Goal: Task Accomplishment & Management: Complete application form

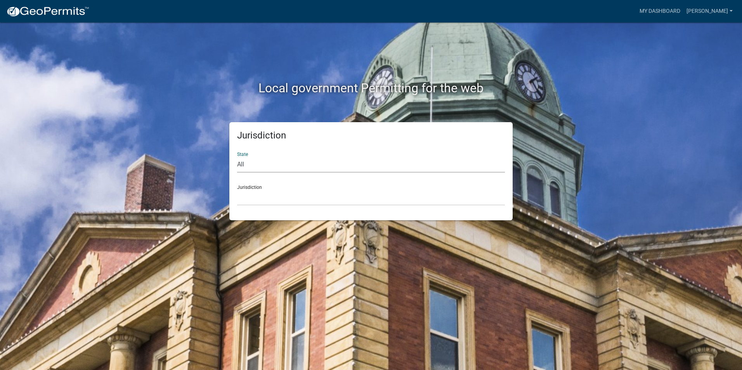
click at [289, 167] on select "All Colorado Georgia Indiana Iowa Kansas Minnesota Ohio South Carolina Wisconsin" at bounding box center [371, 165] width 268 height 16
select select "Iowa"
click at [237, 157] on select "All Colorado Georgia Indiana Iowa Kansas Minnesota Ohio South Carolina Wisconsin" at bounding box center [371, 165] width 268 height 16
click at [273, 194] on select "Boone County, Iowa Butler County, Iowa Cerro Gordo County, Iowa City of Harlan,…" at bounding box center [371, 198] width 268 height 16
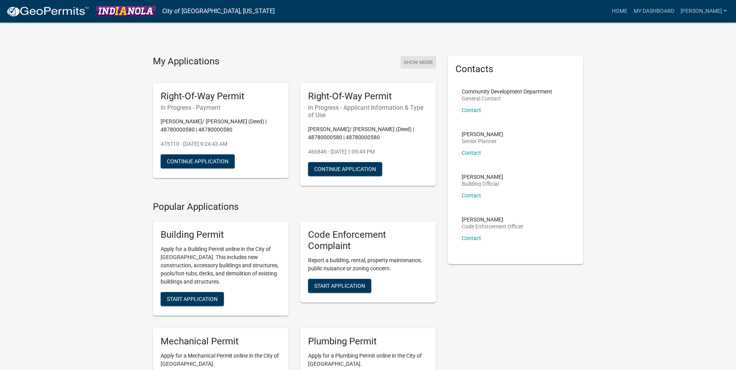
click at [408, 63] on button "Show More" at bounding box center [419, 62] width 36 height 13
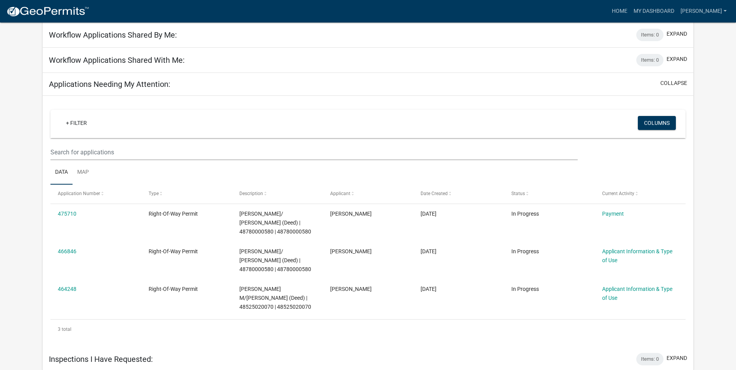
scroll to position [344, 0]
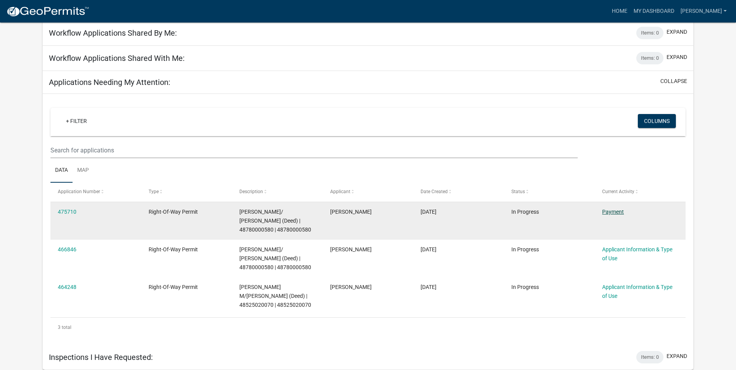
click at [616, 210] on link "Payment" at bounding box center [613, 212] width 22 height 6
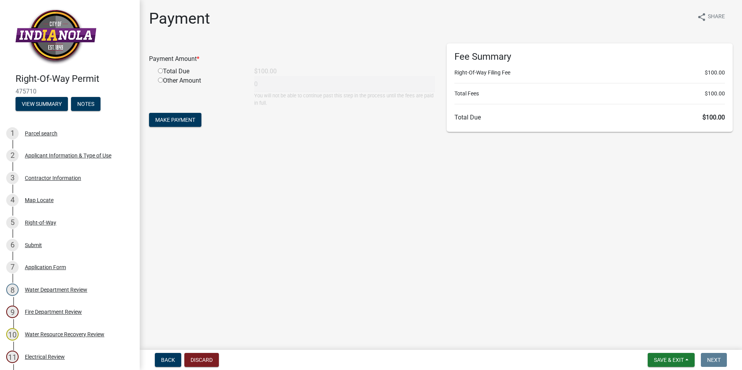
click at [159, 71] on input "radio" at bounding box center [160, 70] width 5 height 5
radio input "true"
type input "100"
click at [180, 122] on span "Make Payment" at bounding box center [175, 120] width 40 height 6
click at [42, 106] on button "View Summary" at bounding box center [42, 104] width 52 height 14
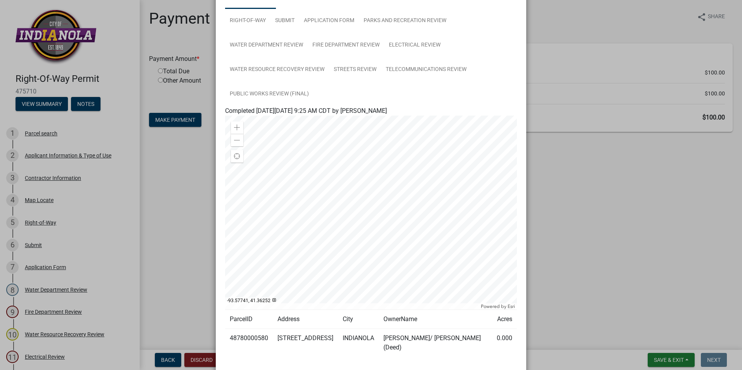
scroll to position [78, 0]
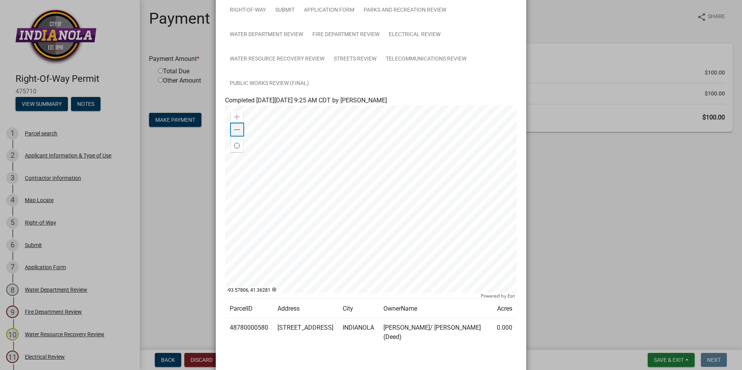
click at [237, 131] on span at bounding box center [237, 130] width 6 height 6
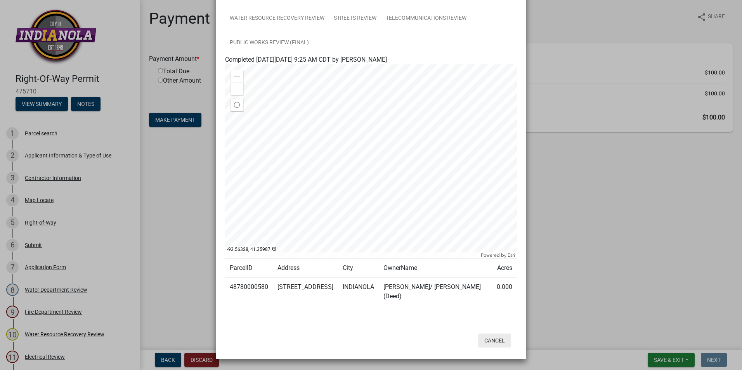
click at [491, 339] on button "Cancel" at bounding box center [494, 341] width 33 height 14
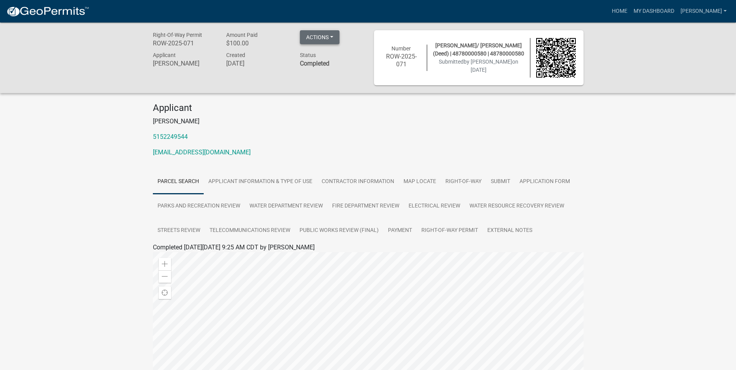
click at [329, 37] on button "Actions" at bounding box center [320, 37] width 40 height 14
click at [85, 166] on div "Right-Of-Way Permit ROW-2025-071 Amount Paid $100.00 Actions View receipt Print…" at bounding box center [368, 268] width 736 height 491
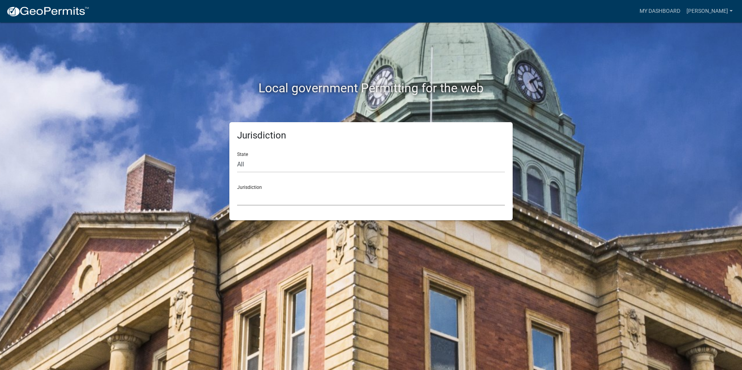
click at [254, 197] on select "Custer County, Colorado Carroll County, Georgia Cook County, Georgia Crawford C…" at bounding box center [371, 198] width 268 height 16
click at [274, 215] on div "Jurisdiction State All Colorado Georgia Indiana Iowa Kansas Minnesota Ohio Sout…" at bounding box center [370, 171] width 283 height 98
click at [274, 172] on select "All Colorado Georgia Indiana Iowa Kansas Minnesota Ohio South Carolina Wisconsin" at bounding box center [371, 165] width 268 height 16
select select "Iowa"
click at [237, 157] on select "All Colorado Georgia Indiana Iowa Kansas Minnesota Ohio South Carolina Wisconsin" at bounding box center [371, 165] width 268 height 16
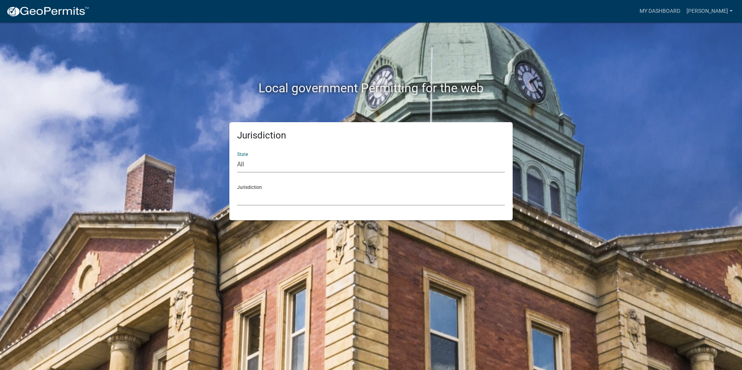
click at [263, 204] on select "Boone County, Iowa Butler County, Iowa Cerro Gordo County, Iowa City of Harlan,…" at bounding box center [371, 198] width 268 height 16
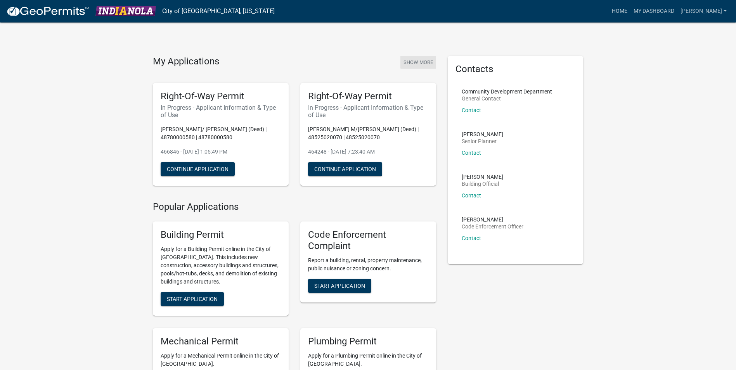
click at [414, 59] on button "Show More" at bounding box center [419, 62] width 36 height 13
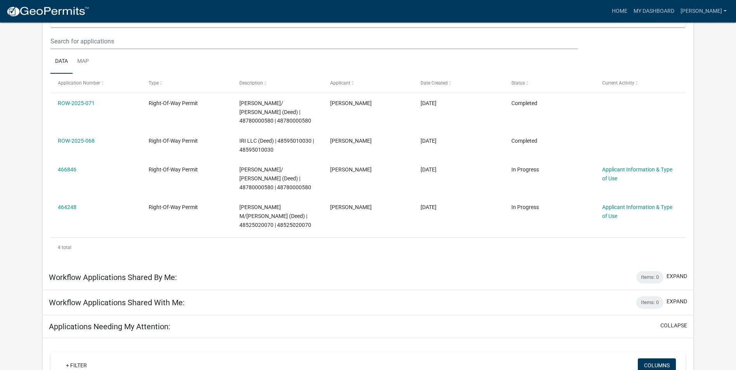
scroll to position [86, 0]
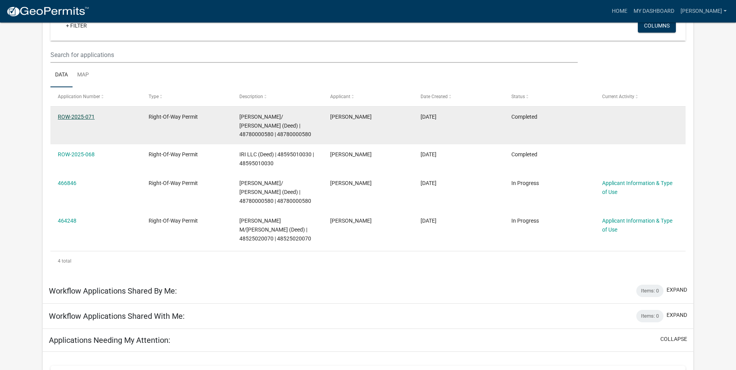
click at [83, 115] on link "ROW-2025-071" at bounding box center [76, 117] width 37 height 6
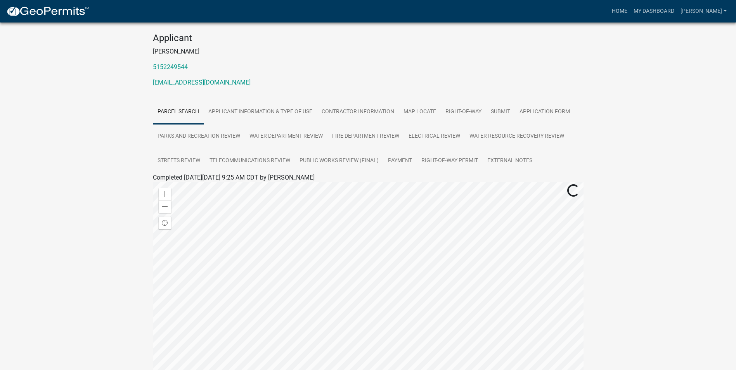
scroll to position [78, 0]
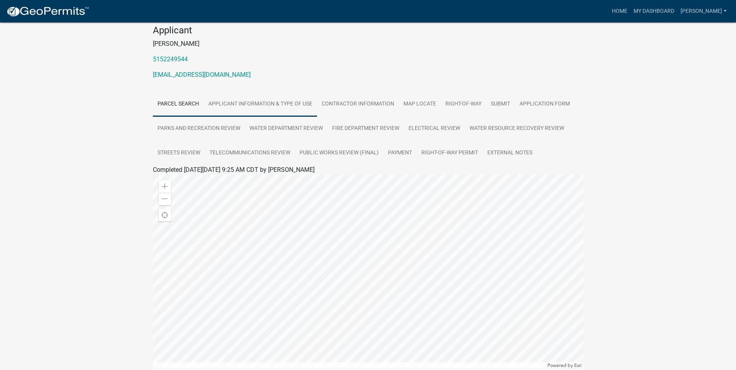
click at [250, 102] on link "Applicant Information & Type of Use" at bounding box center [260, 104] width 113 height 25
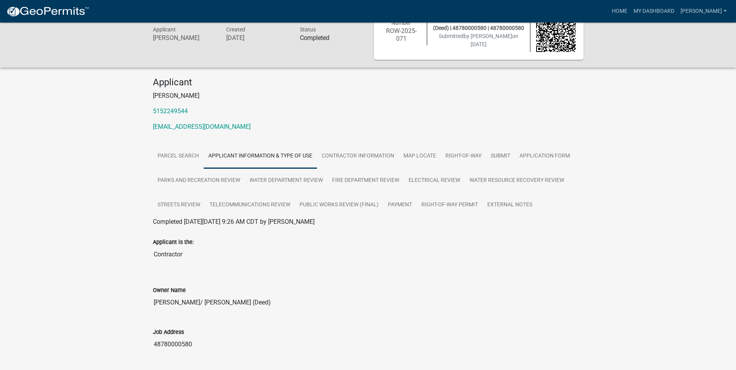
scroll to position [23, 0]
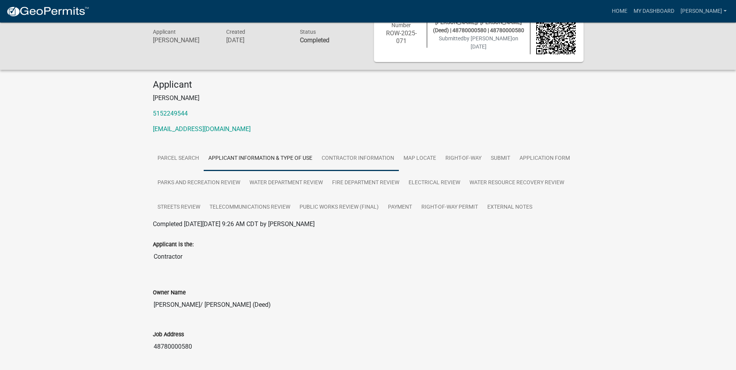
click at [353, 162] on link "Contractor Information" at bounding box center [358, 158] width 82 height 25
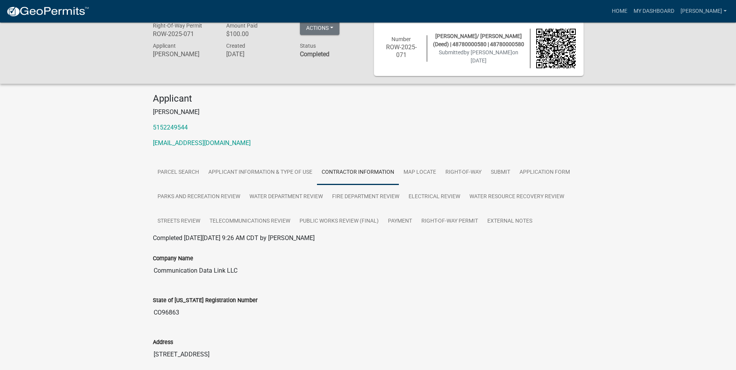
scroll to position [0, 0]
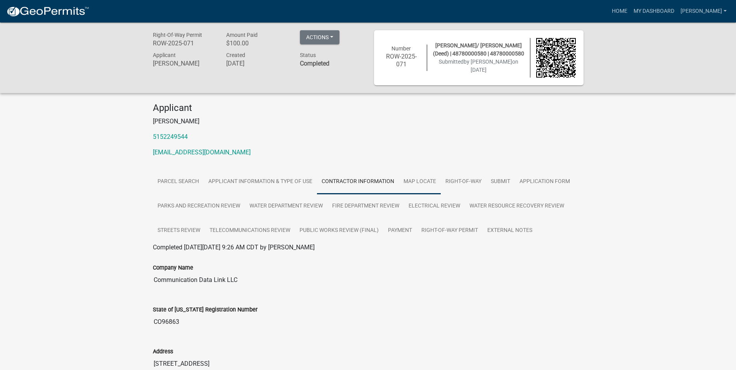
click at [430, 183] on link "Map Locate" at bounding box center [420, 182] width 42 height 25
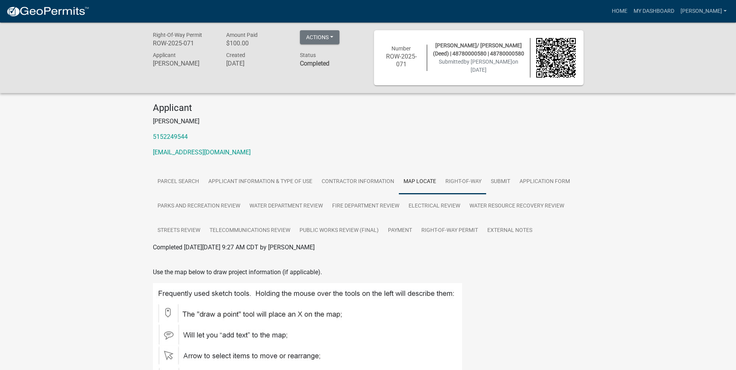
click at [466, 186] on link "Right-of-Way" at bounding box center [463, 182] width 45 height 25
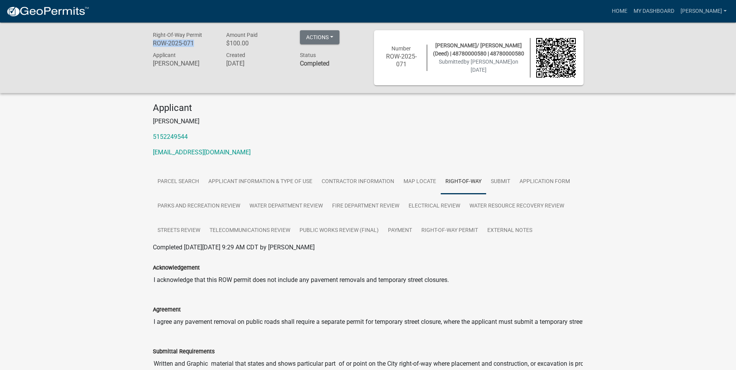
drag, startPoint x: 193, startPoint y: 44, endPoint x: 153, endPoint y: 43, distance: 40.4
click at [153, 43] on h6 "ROW-2025-071" at bounding box center [184, 43] width 62 height 7
copy h6 "ROW-2025-071"
drag, startPoint x: 432, startPoint y: 146, endPoint x: 435, endPoint y: 141, distance: 5.1
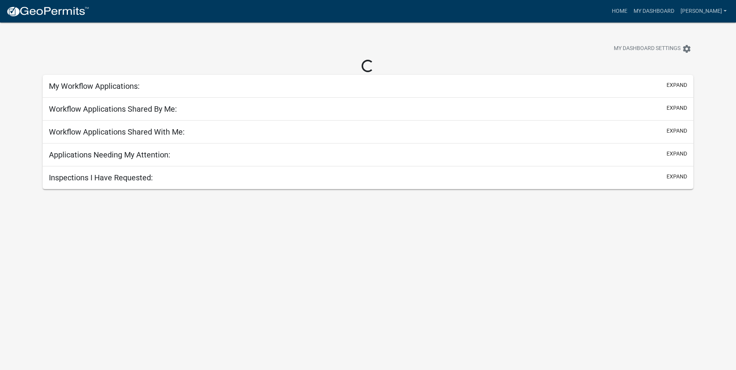
scroll to position [23, 0]
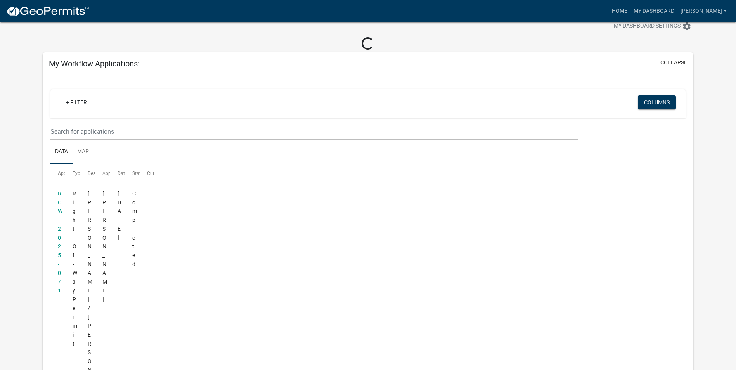
scroll to position [86, 0]
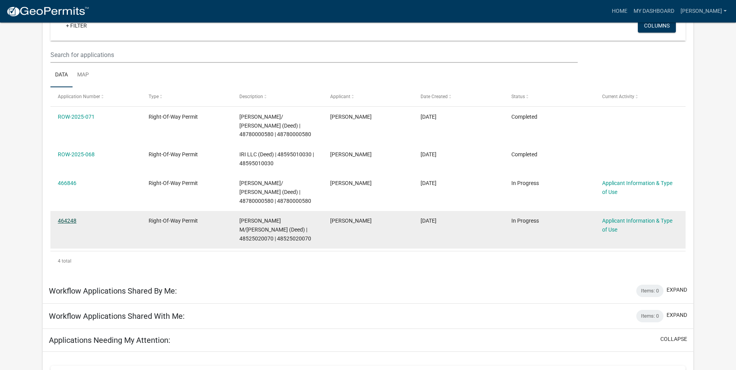
click at [71, 221] on link "464248" at bounding box center [67, 221] width 19 height 6
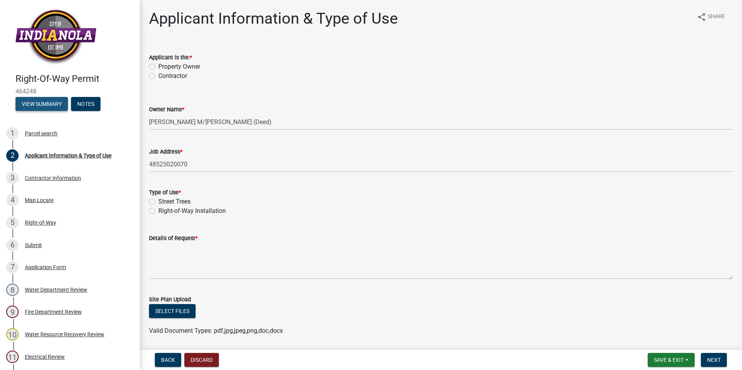
click at [40, 105] on button "View Summary" at bounding box center [42, 104] width 52 height 14
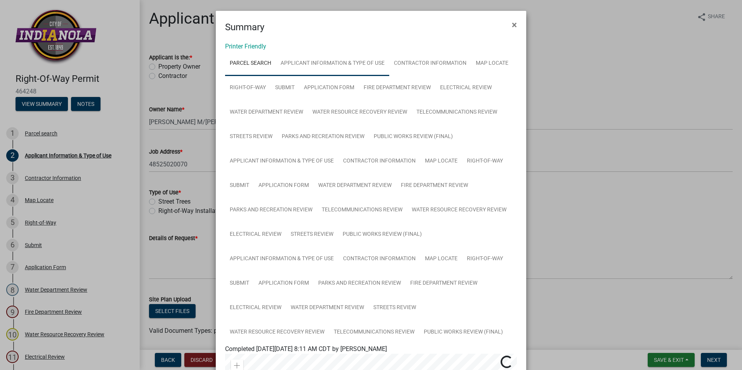
click at [336, 64] on link "Applicant Information & Type of Use" at bounding box center [332, 63] width 113 height 25
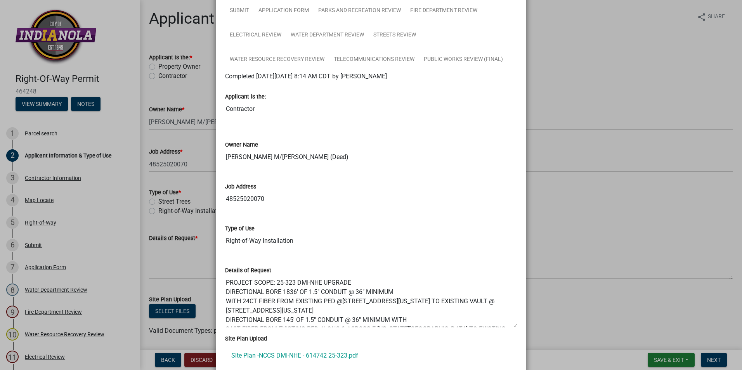
scroll to position [444, 0]
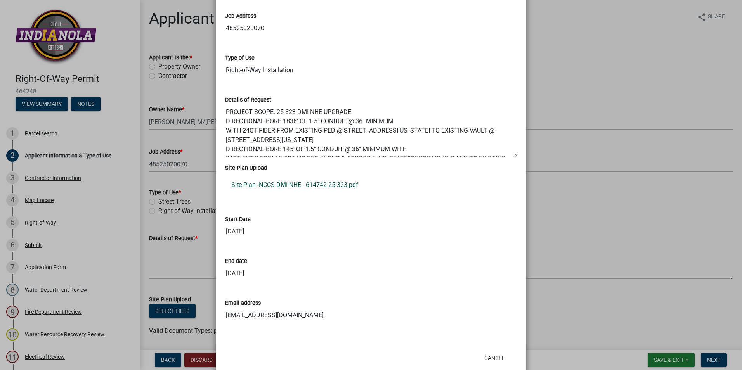
click at [316, 185] on link "Site Plan -NCCS DMI-NHE - 614742 25-323.pdf" at bounding box center [371, 185] width 292 height 19
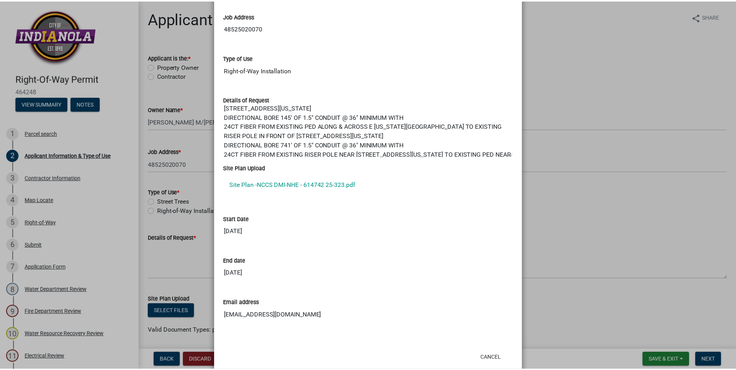
scroll to position [75, 0]
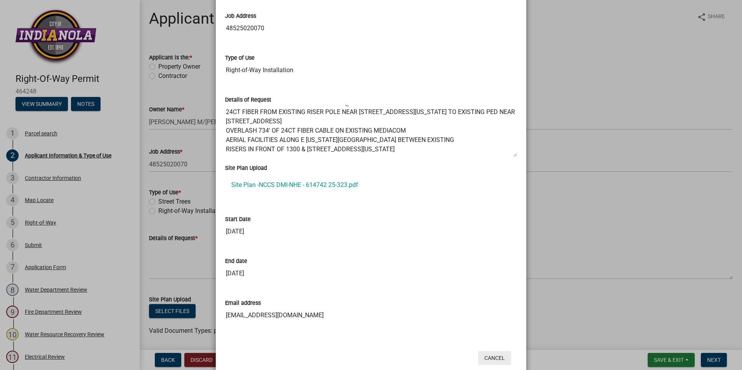
drag, startPoint x: 496, startPoint y: 358, endPoint x: 505, endPoint y: 327, distance: 31.9
click at [496, 358] on button "Cancel" at bounding box center [494, 358] width 33 height 14
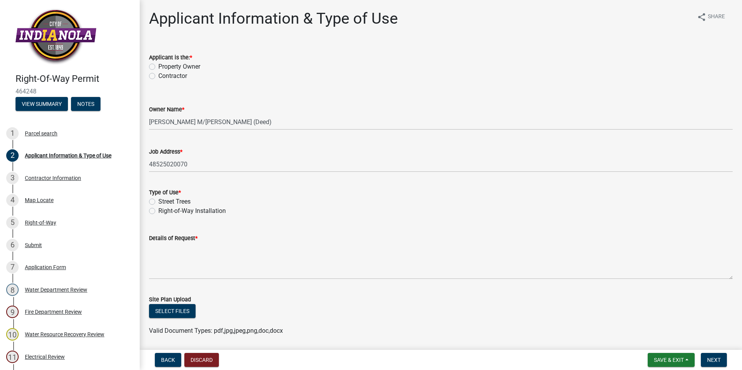
drag, startPoint x: 696, startPoint y: 71, endPoint x: 681, endPoint y: 62, distance: 18.0
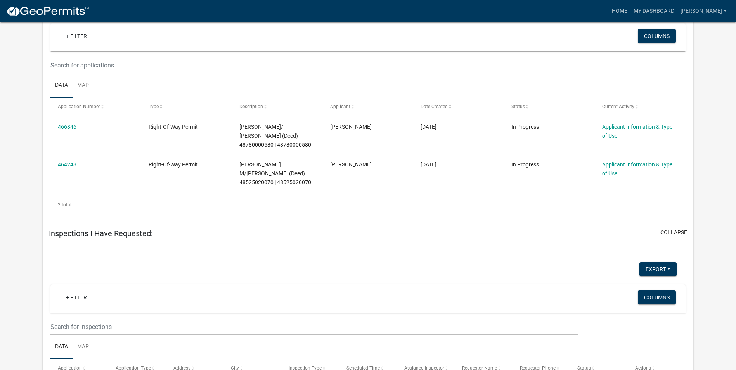
scroll to position [415, 0]
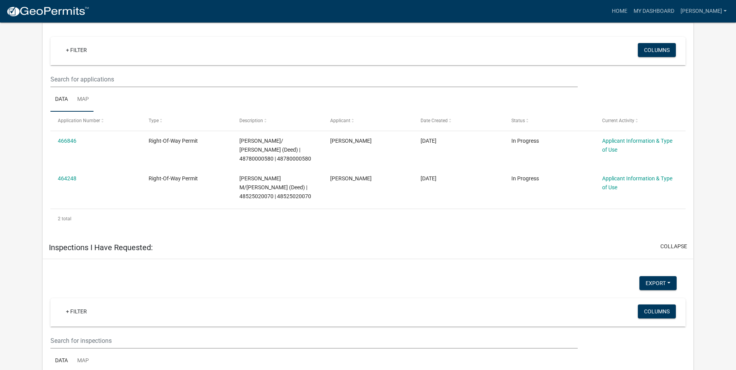
drag, startPoint x: 83, startPoint y: 100, endPoint x: 86, endPoint y: 104, distance: 5.3
click at [83, 100] on link "Map" at bounding box center [83, 99] width 21 height 25
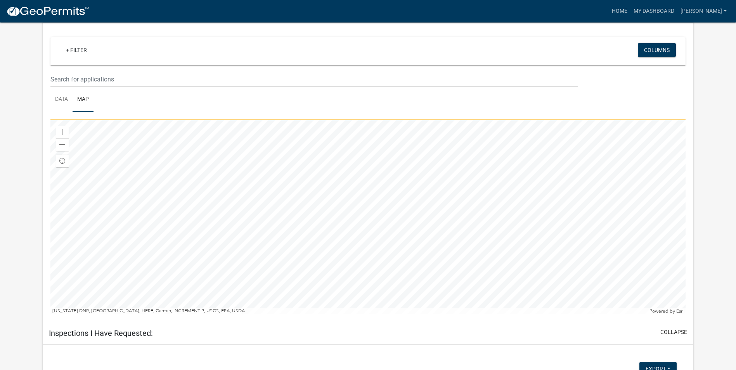
click at [480, 148] on div at bounding box center [367, 217] width 635 height 194
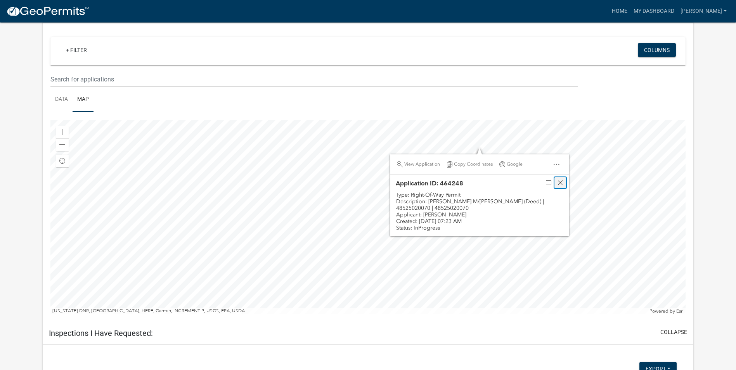
click at [560, 182] on span "Close" at bounding box center [560, 183] width 6 height 6
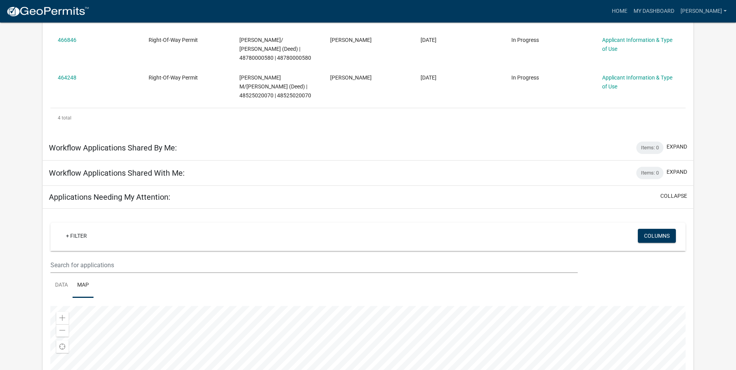
scroll to position [268, 0]
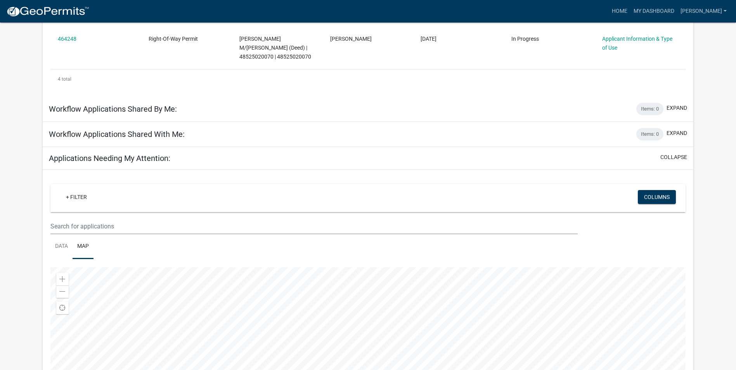
click at [472, 330] on div at bounding box center [367, 364] width 635 height 194
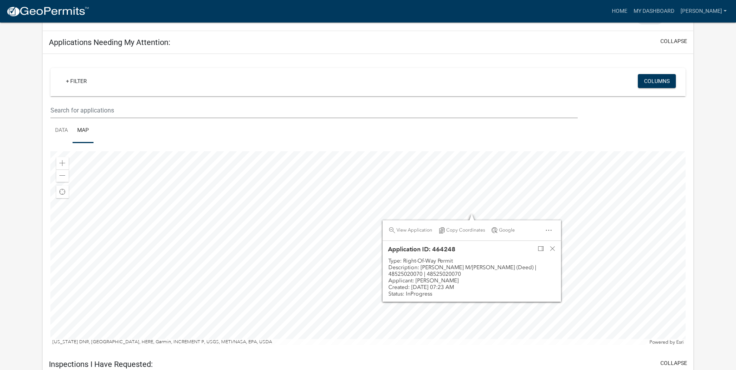
scroll to position [384, 0]
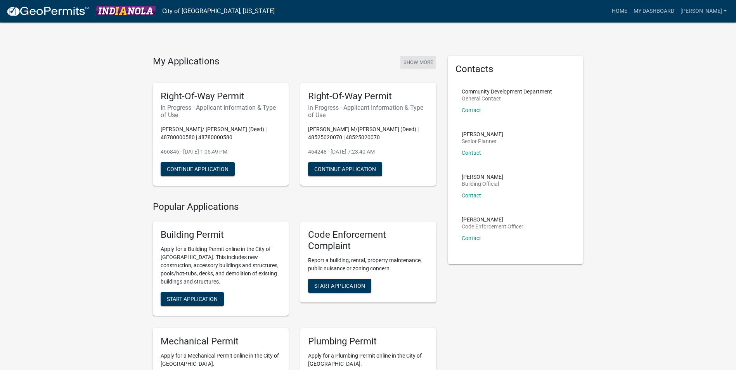
click at [427, 61] on button "Show More" at bounding box center [419, 62] width 36 height 13
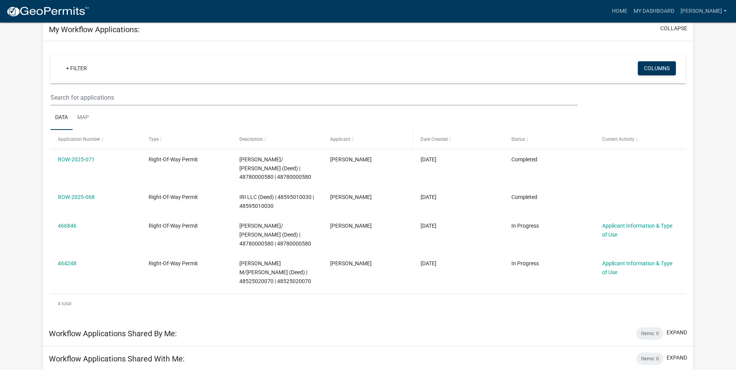
scroll to position [78, 0]
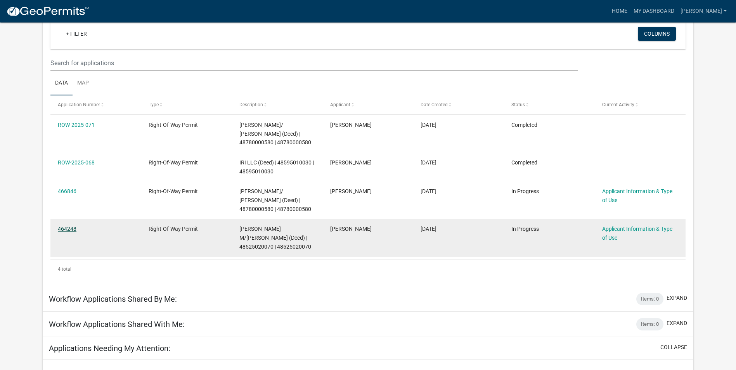
click at [68, 229] on link "464248" at bounding box center [67, 229] width 19 height 6
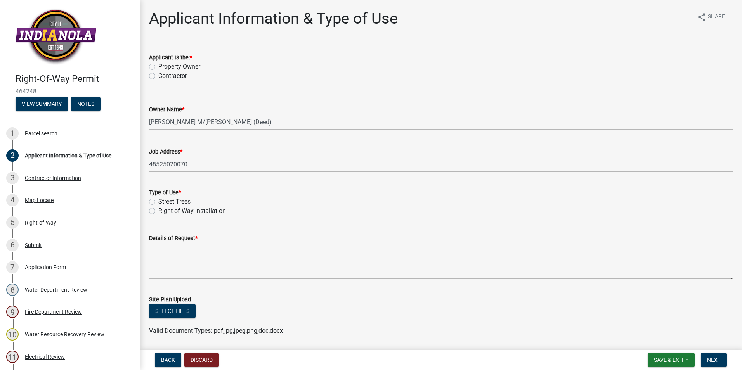
click at [158, 78] on label "Contractor" at bounding box center [172, 75] width 29 height 9
click at [158, 76] on input "Contractor" at bounding box center [160, 73] width 5 height 5
radio input "true"
click at [158, 212] on label "Right-of-Way Installation" at bounding box center [192, 210] width 68 height 9
click at [158, 212] on input "Right-of-Way Installation" at bounding box center [160, 208] width 5 height 5
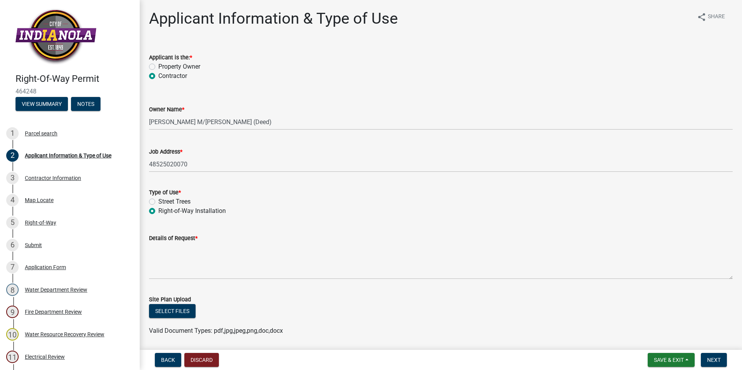
radio input "true"
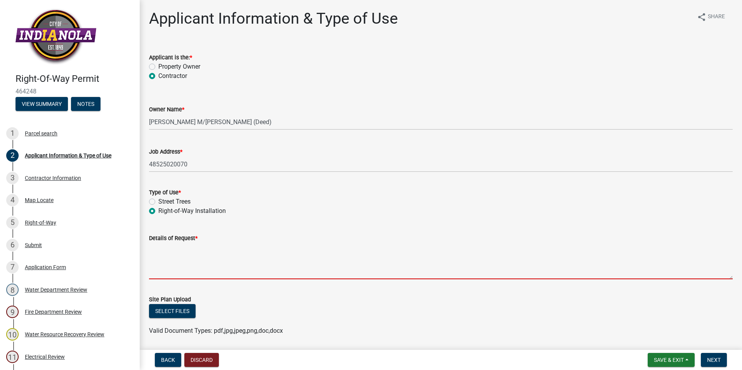
click at [199, 255] on textarea "Details of Request *" at bounding box center [441, 261] width 584 height 36
paste textarea "PROJECT SCOPE: 25-323 DMI-NHE UPGRADE DIRECTIONAL BORE 1836' OF 1.5" CONDUIT @ …"
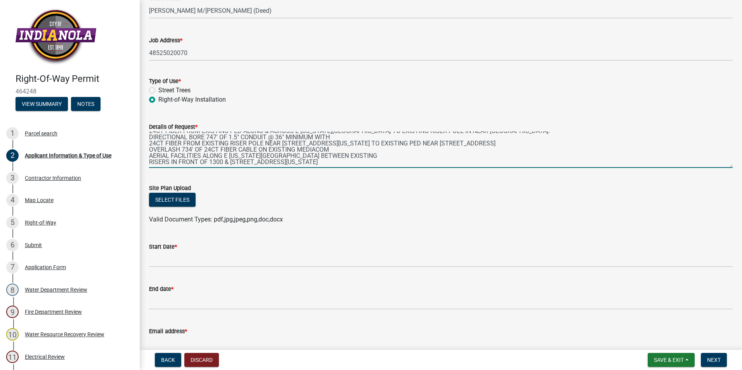
scroll to position [116, 0]
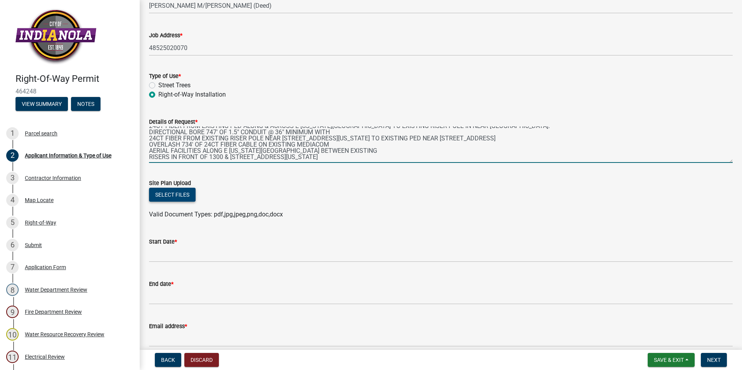
type textarea "PROJECT SCOPE: 25-323 DMI-NHE UPGRADE DIRECTIONAL BORE 1836' OF 1.5" CONDUIT @ …"
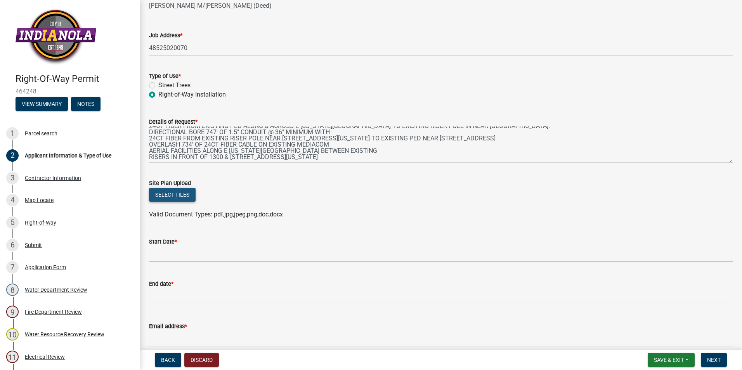
click at [188, 197] on button "Select files" at bounding box center [172, 195] width 47 height 14
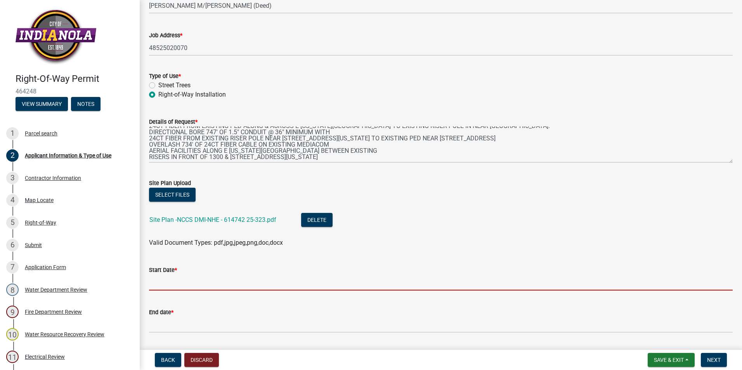
click at [215, 283] on input "Start Date *" at bounding box center [441, 283] width 584 height 16
click at [191, 286] on input "Start Date *" at bounding box center [441, 283] width 584 height 16
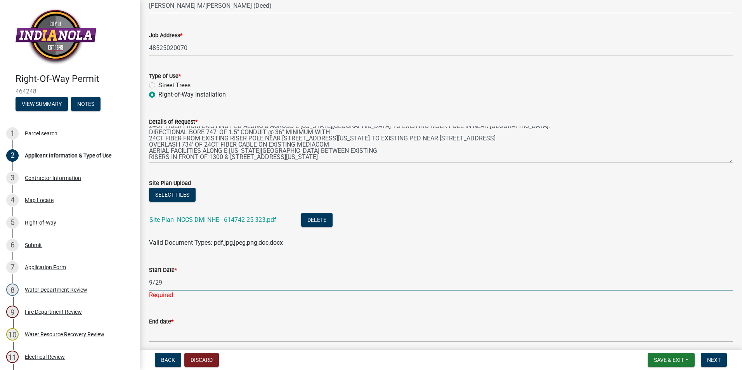
type input "9/22/2025"
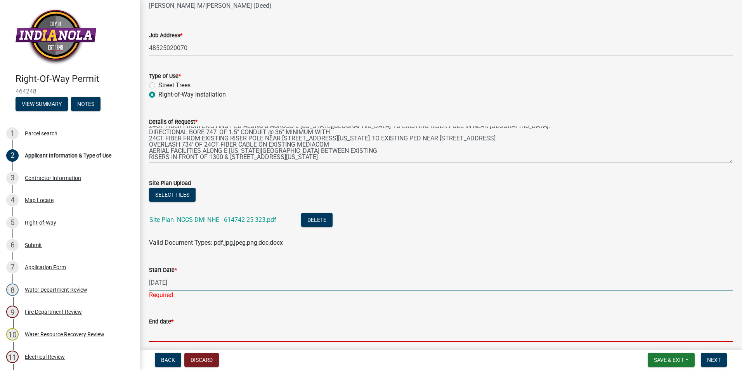
click at [188, 331] on input "End date *" at bounding box center [441, 334] width 584 height 16
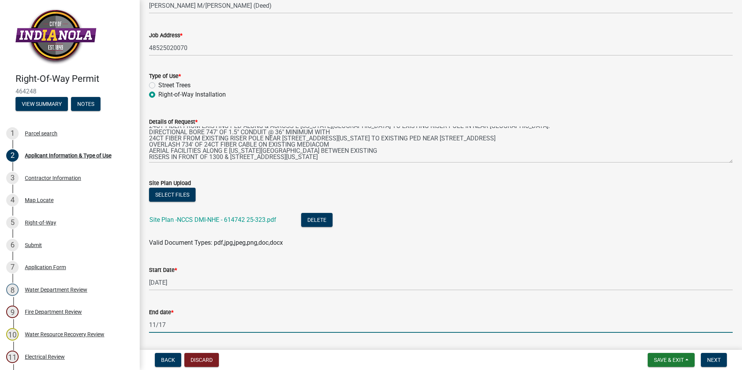
type input "11/17"
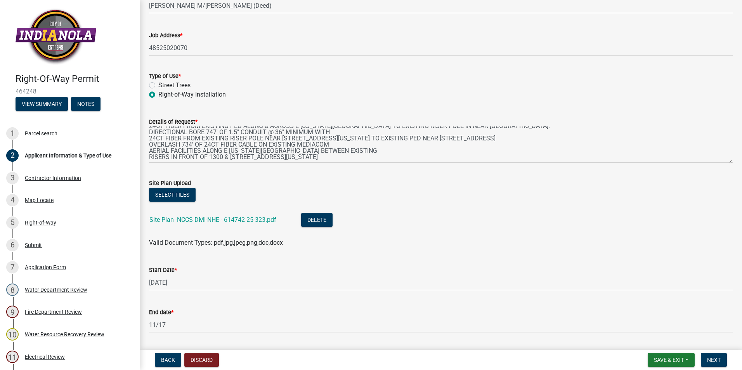
click at [380, 191] on div "Select files" at bounding box center [441, 196] width 584 height 16
click at [707, 361] on span "Next" at bounding box center [714, 360] width 14 height 6
click at [713, 360] on span "Next" at bounding box center [714, 360] width 14 height 6
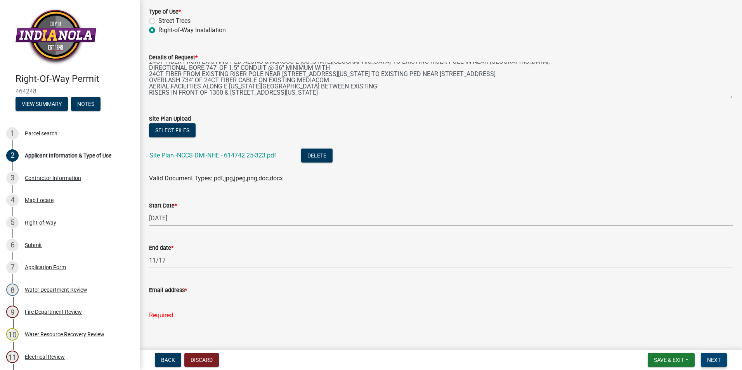
scroll to position [191, 0]
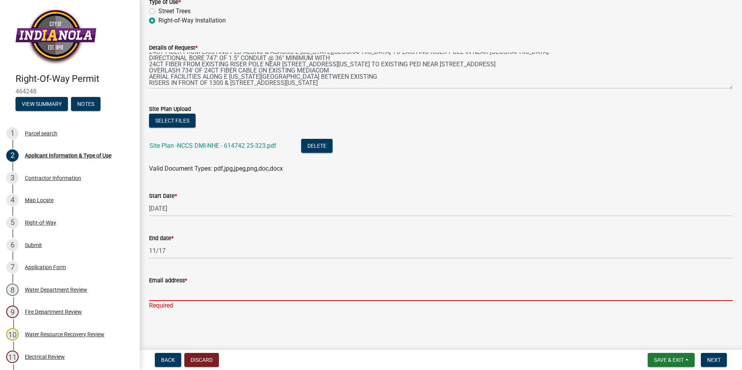
click at [174, 294] on input "Email address *" at bounding box center [441, 293] width 584 height 16
type input "[EMAIL_ADDRESS][DOMAIN_NAME]"
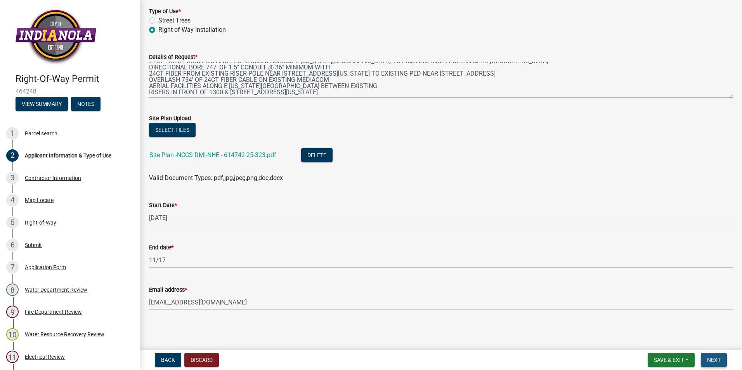
scroll to position [181, 0]
click at [714, 361] on span "Next" at bounding box center [714, 360] width 14 height 6
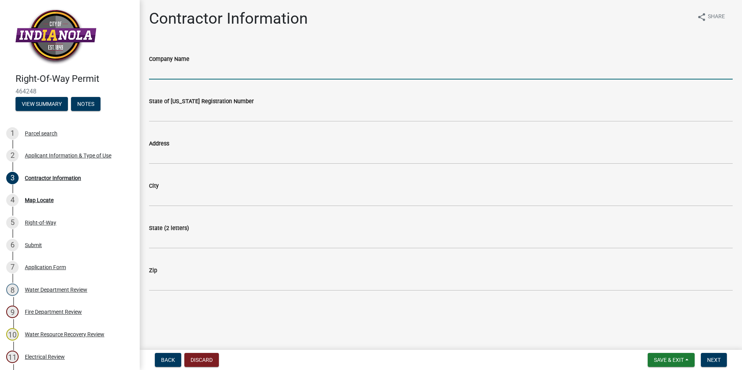
click at [217, 74] on input "Company Name" at bounding box center [441, 72] width 584 height 16
type input "Communication Data Link LLC"
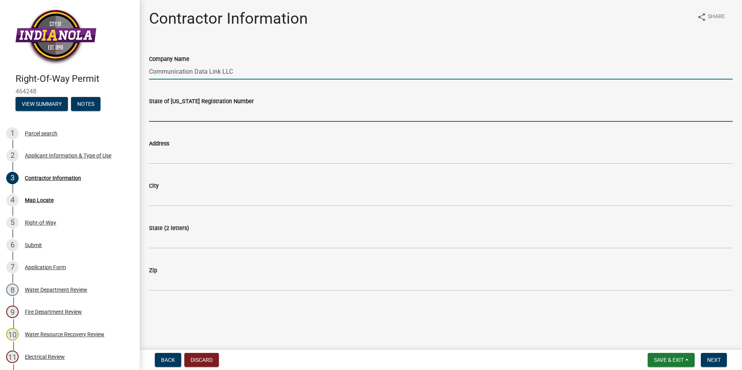
type input "CO96863"
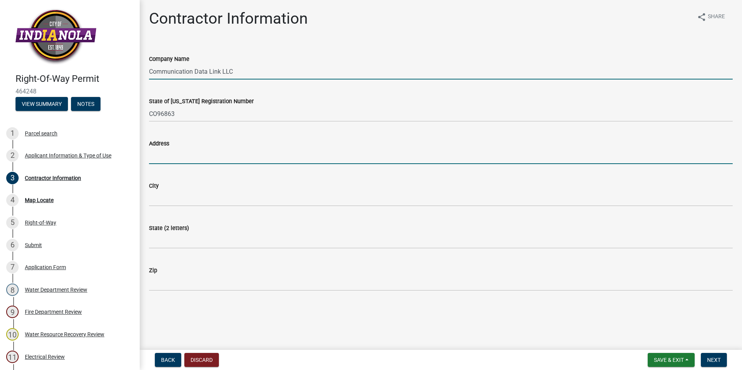
type input "1305 SW 37th st"
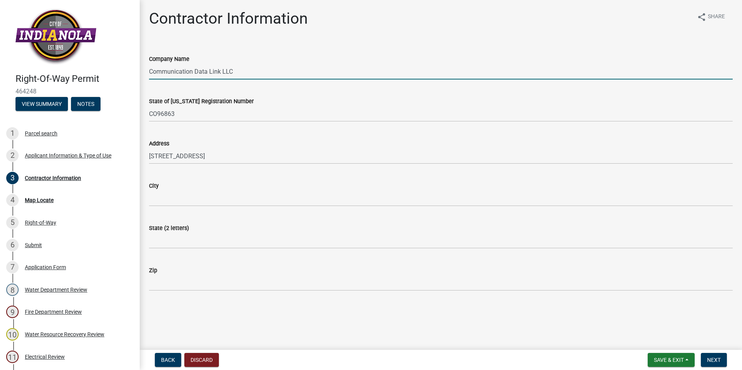
type input "Grimes"
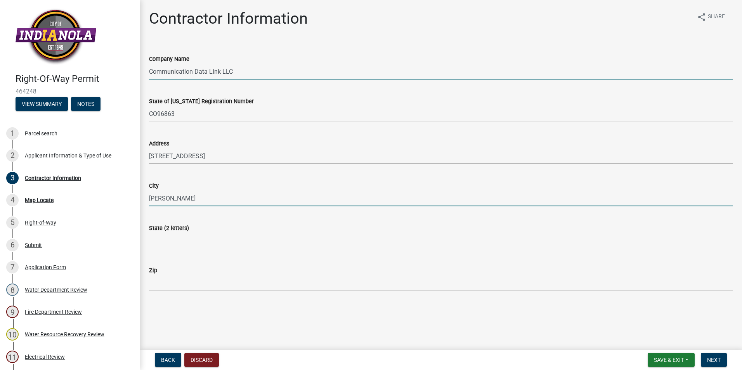
type input "IA"
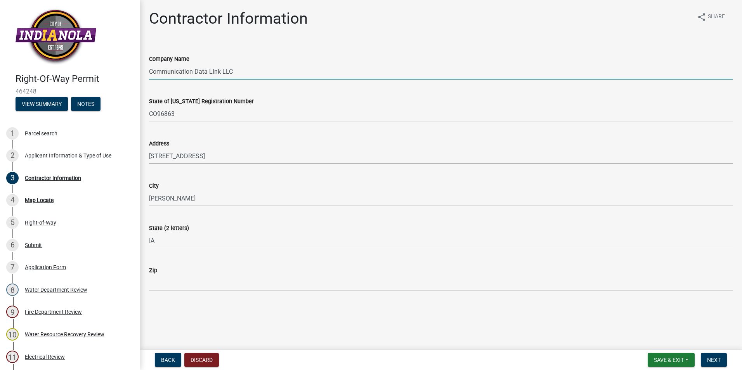
type input "50111"
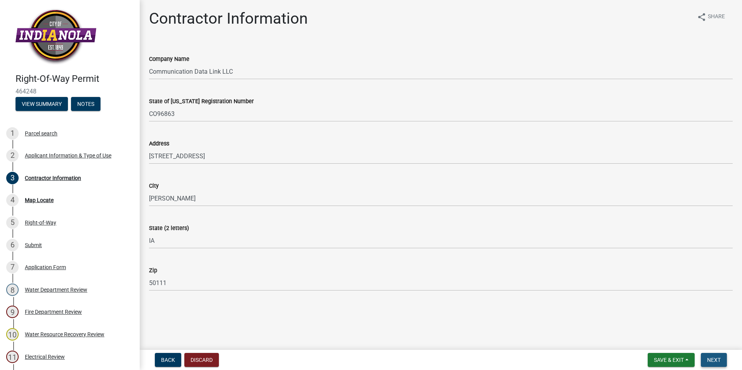
click at [710, 361] on span "Next" at bounding box center [714, 360] width 14 height 6
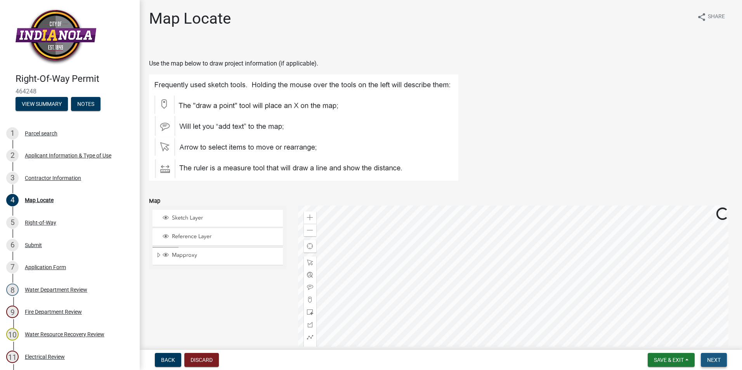
click at [720, 362] on span "Next" at bounding box center [714, 360] width 14 height 6
click at [711, 359] on span "Next" at bounding box center [714, 360] width 14 height 6
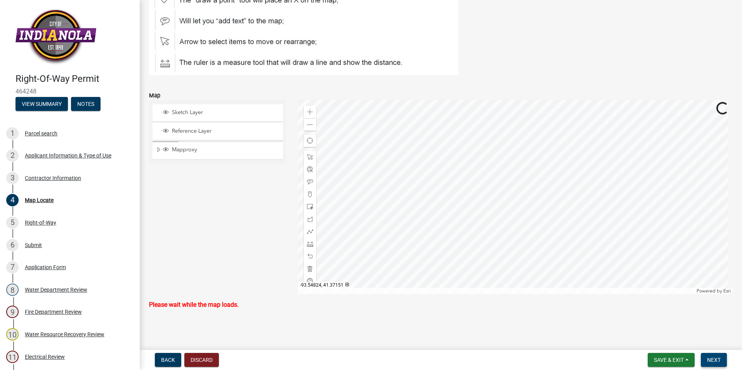
scroll to position [90, 0]
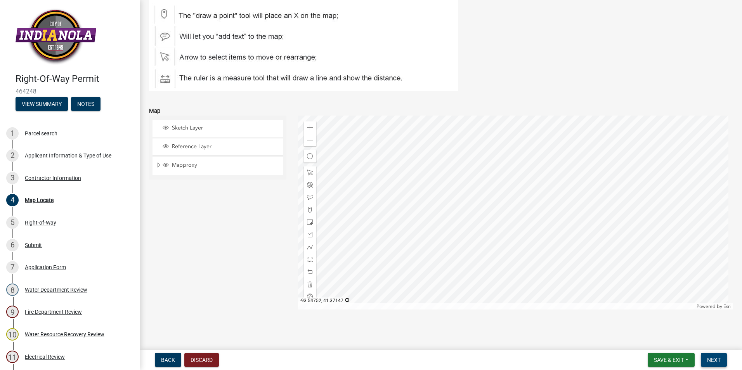
click at [719, 363] on span "Next" at bounding box center [714, 360] width 14 height 6
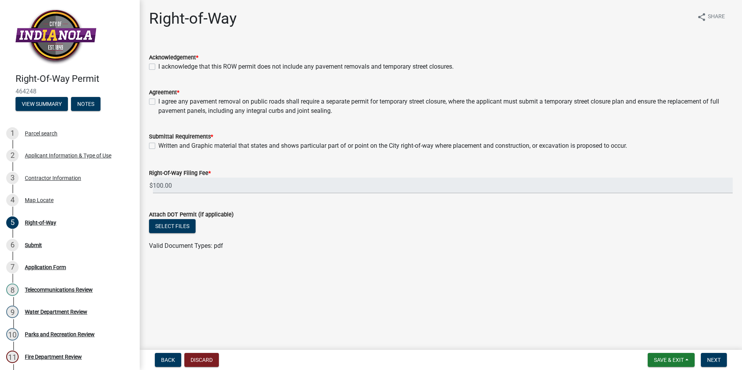
click at [158, 65] on label "I acknowledge that this ROW permit does not include any pavement removals and t…" at bounding box center [305, 66] width 295 height 9
click at [158, 65] on input "I acknowledge that this ROW permit does not include any pavement removals and t…" at bounding box center [160, 64] width 5 height 5
checkbox input "true"
click at [158, 100] on label "I agree any pavement removal on public roads shall require a separate permit fo…" at bounding box center [445, 106] width 574 height 19
click at [158, 100] on input "I agree any pavement removal on public roads shall require a separate permit fo…" at bounding box center [160, 99] width 5 height 5
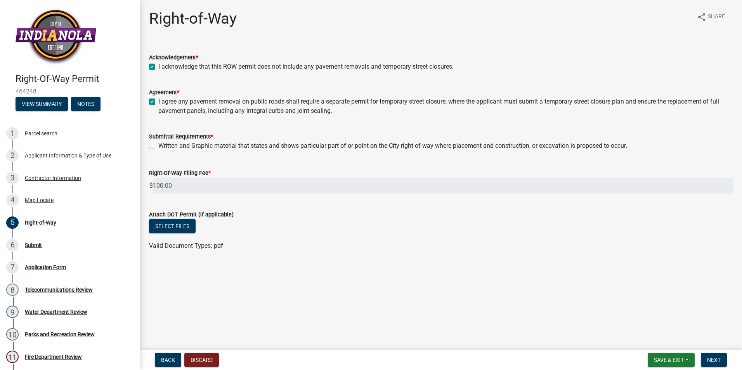
checkbox input "true"
click at [158, 146] on label "Written and Graphic material that states and shows particular part of or point …" at bounding box center [392, 145] width 469 height 9
click at [158, 146] on input "Written and Graphic material that states and shows particular part of or point …" at bounding box center [160, 143] width 5 height 5
checkbox input "true"
click at [713, 358] on span "Next" at bounding box center [714, 360] width 14 height 6
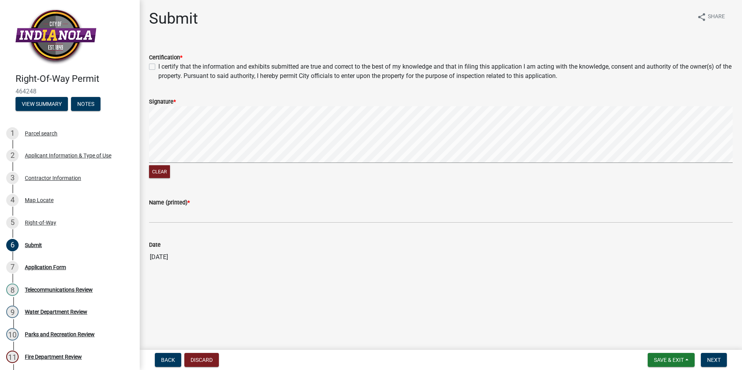
click at [158, 64] on label "I certify that the information and exhibits submitted are true and correct to t…" at bounding box center [445, 71] width 574 height 19
click at [158, 64] on input "I certify that the information and exhibits submitted are true and correct to t…" at bounding box center [160, 64] width 5 height 5
checkbox input "true"
drag, startPoint x: 210, startPoint y: 101, endPoint x: 187, endPoint y: 168, distance: 71.2
click at [187, 168] on form "Signature * Clear" at bounding box center [441, 134] width 584 height 92
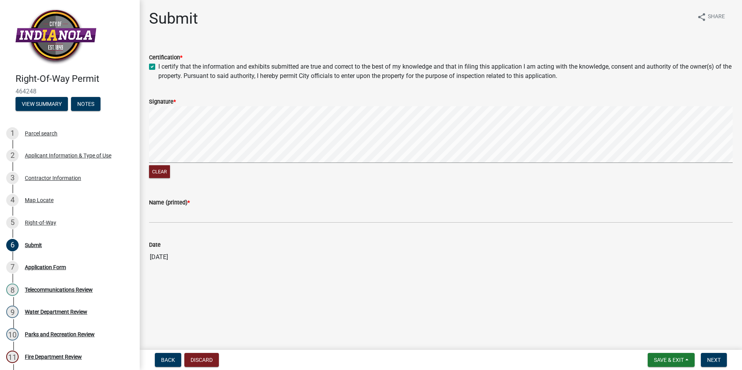
click at [231, 165] on div "Clear" at bounding box center [441, 143] width 584 height 74
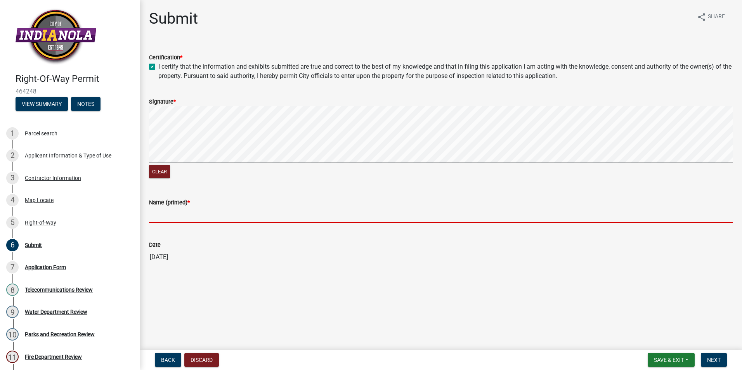
drag, startPoint x: 206, startPoint y: 208, endPoint x: 207, endPoint y: 214, distance: 5.4
click at [206, 208] on input "Name (printed) *" at bounding box center [441, 215] width 584 height 16
type input "[PERSON_NAME]"
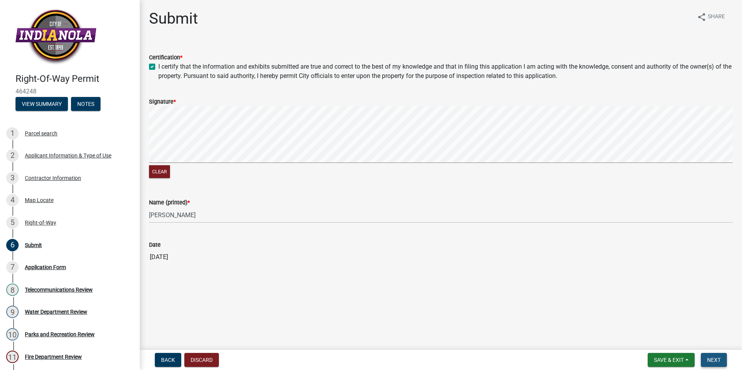
click at [711, 360] on span "Next" at bounding box center [714, 360] width 14 height 6
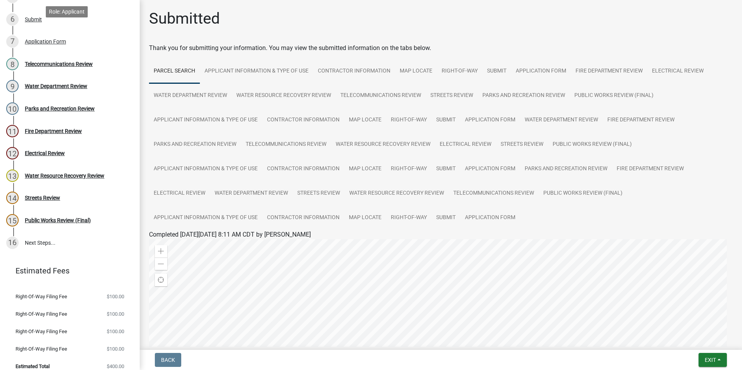
scroll to position [234, 0]
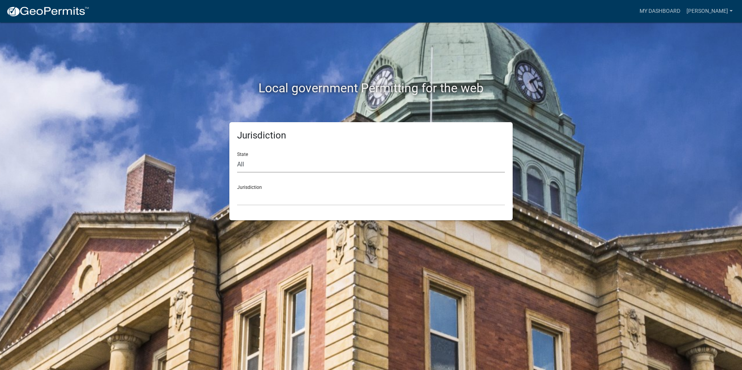
click at [262, 168] on select "All [US_STATE] [US_STATE] [US_STATE] [US_STATE] [US_STATE] [US_STATE] [US_STATE…" at bounding box center [371, 165] width 268 height 16
select select "[US_STATE]"
click at [237, 157] on select "All [US_STATE] [US_STATE] [US_STATE] [US_STATE] [US_STATE] [US_STATE] [US_STATE…" at bounding box center [371, 165] width 268 height 16
click at [260, 203] on select "[GEOGRAPHIC_DATA], [US_STATE] [GEOGRAPHIC_DATA], [US_STATE] [GEOGRAPHIC_DATA], …" at bounding box center [371, 198] width 268 height 16
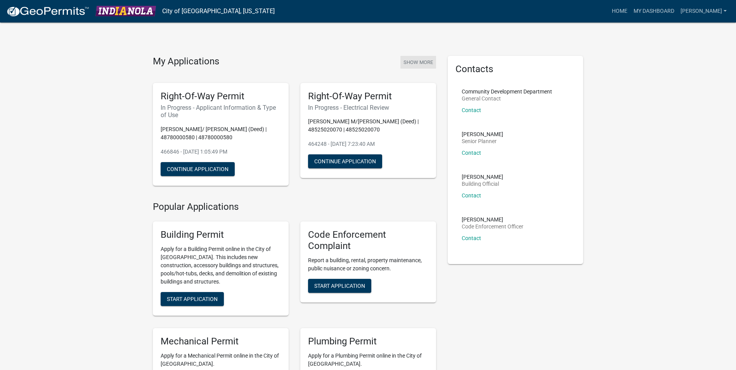
click at [419, 61] on button "Show More" at bounding box center [419, 62] width 36 height 13
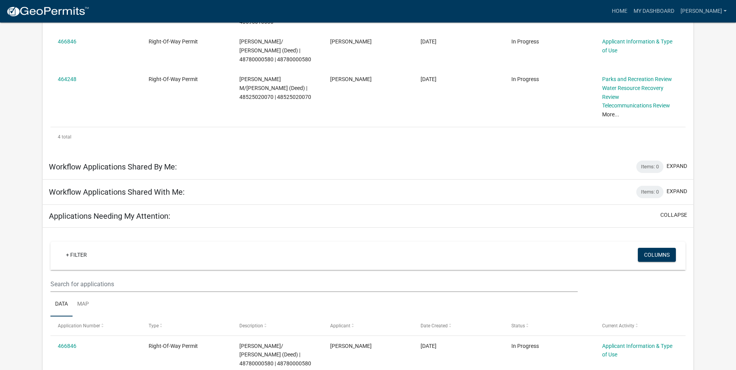
scroll to position [286, 0]
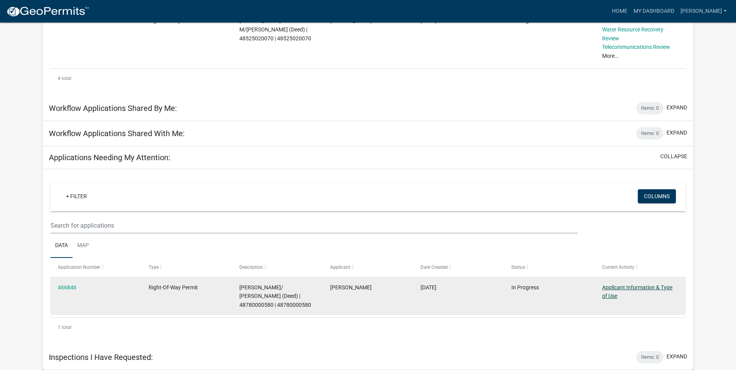
click at [628, 287] on link "Applicant Information & Type of Use" at bounding box center [637, 291] width 70 height 15
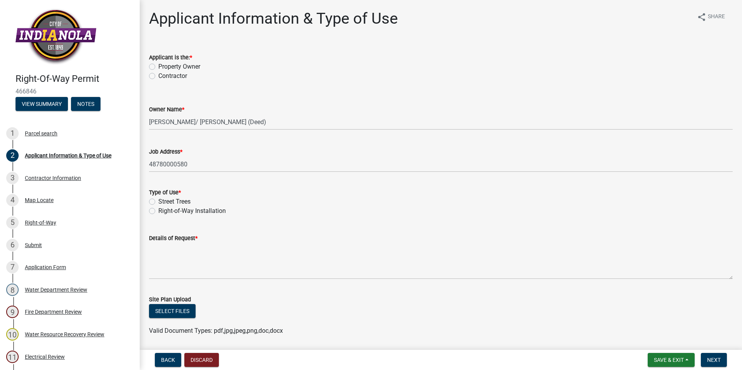
drag, startPoint x: 449, startPoint y: 212, endPoint x: 449, endPoint y: 196, distance: 15.9
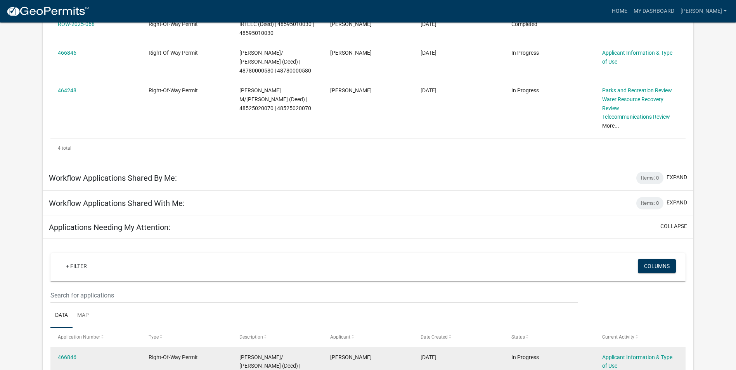
scroll to position [286, 0]
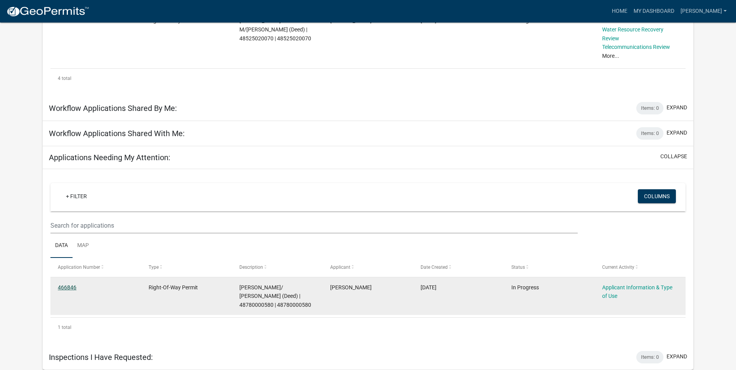
click at [67, 286] on link "466846" at bounding box center [67, 287] width 19 height 6
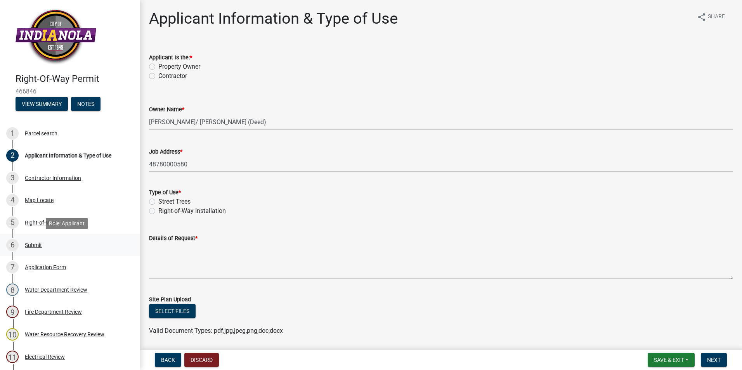
click at [32, 244] on div "Submit" at bounding box center [33, 245] width 17 height 5
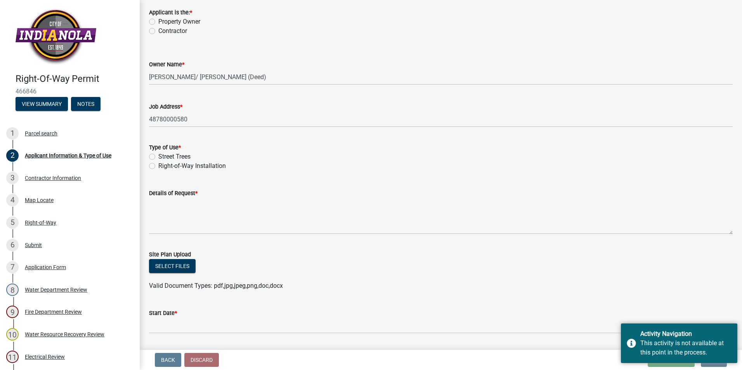
scroll to position [36, 0]
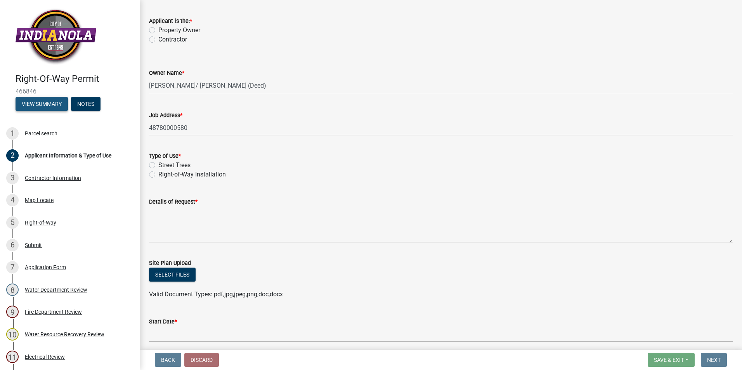
click at [54, 101] on button "View Summary" at bounding box center [42, 104] width 52 height 14
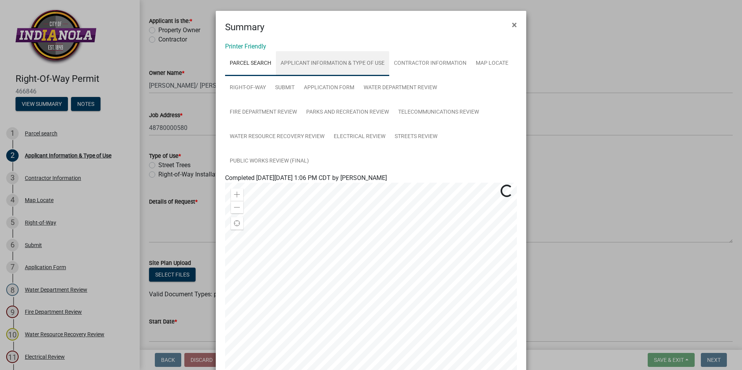
click at [312, 58] on link "Applicant Information & Type of Use" at bounding box center [332, 63] width 113 height 25
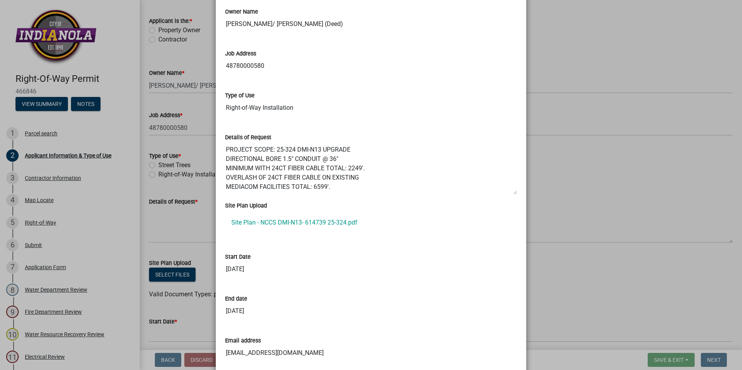
scroll to position [272, 0]
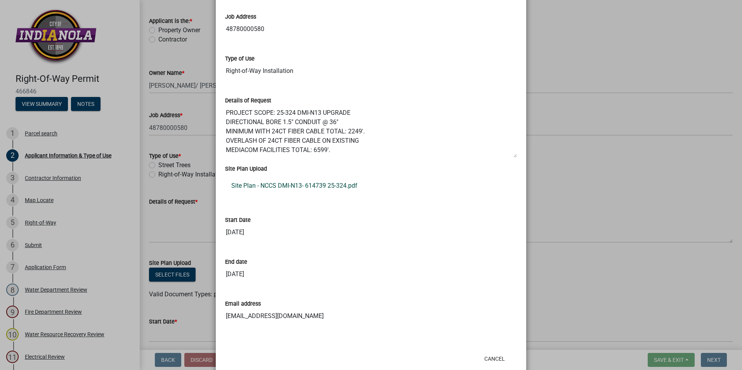
click at [319, 185] on link "Site Plan - NCCS DMI-N13- 614739 25-324.pdf" at bounding box center [371, 186] width 292 height 19
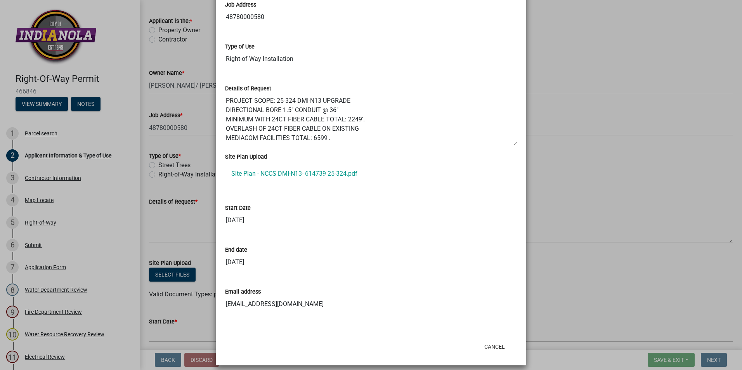
scroll to position [290, 0]
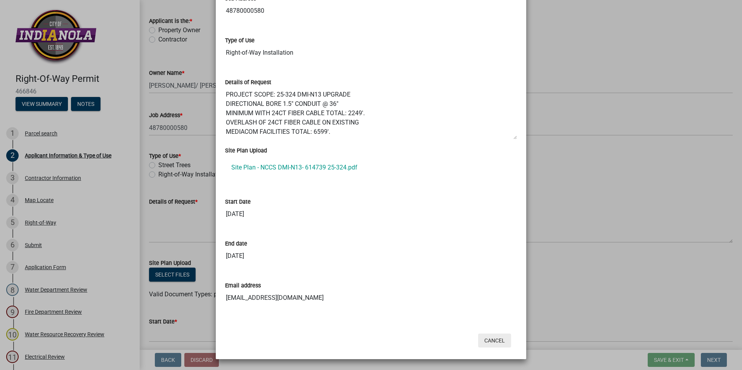
click at [493, 334] on button "Cancel" at bounding box center [494, 341] width 33 height 14
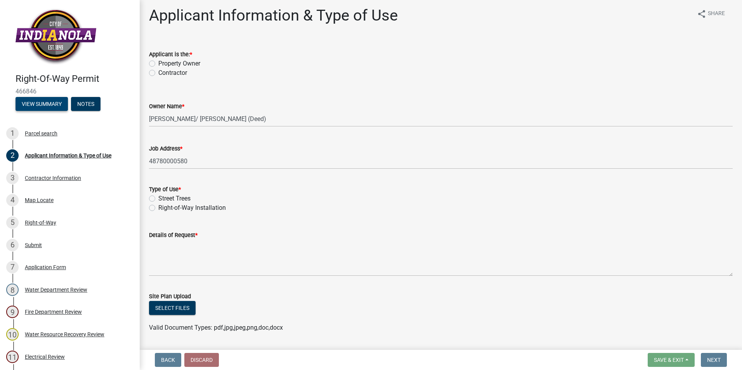
scroll to position [0, 0]
